Goal: Information Seeking & Learning: Learn about a topic

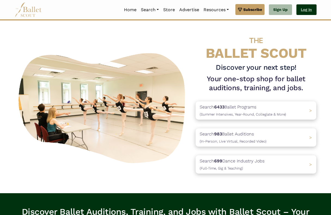
click at [309, 9] on link "Log In" at bounding box center [306, 9] width 20 height 11
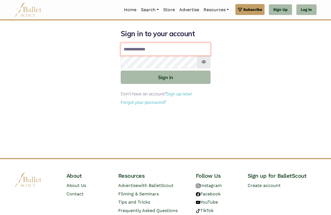
type input "**********"
click at [165, 77] on button "Sign in" at bounding box center [166, 77] width 90 height 13
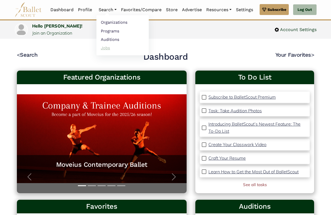
click at [113, 50] on link "Jobs" at bounding box center [122, 48] width 52 height 8
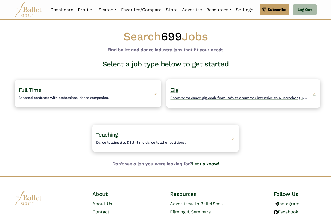
click at [179, 95] on span "Short-term dance gig work from RA's at a summer intensive to Nutcracker guestin…" at bounding box center [243, 97] width 146 height 7
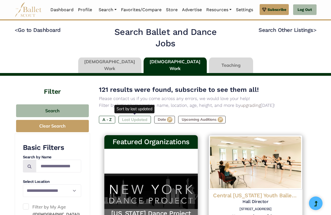
click at [133, 117] on label "Last Updated" at bounding box center [135, 120] width 32 height 8
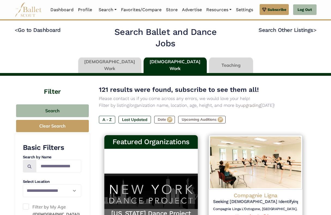
click at [116, 59] on link at bounding box center [109, 65] width 63 height 16
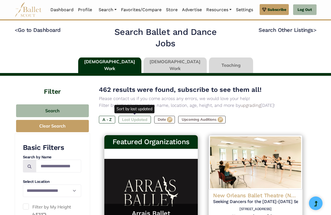
click at [136, 119] on label "Last Updated" at bounding box center [135, 120] width 32 height 8
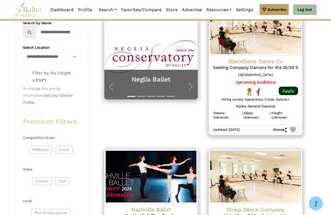
scroll to position [135, 0]
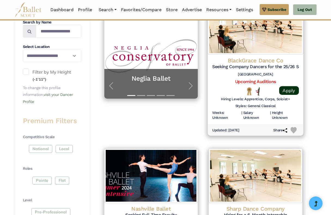
click at [262, 59] on h4 "BlackGrace Dance Co" at bounding box center [255, 60] width 87 height 7
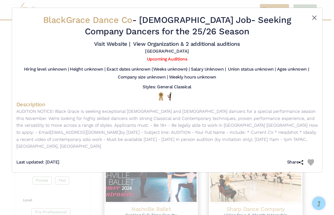
click at [314, 20] on button "Close" at bounding box center [314, 17] width 7 height 7
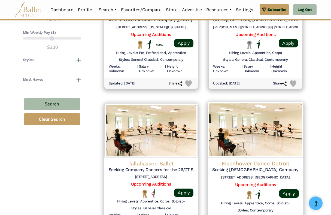
scroll to position [484, 0]
